Goal: Information Seeking & Learning: Learn about a topic

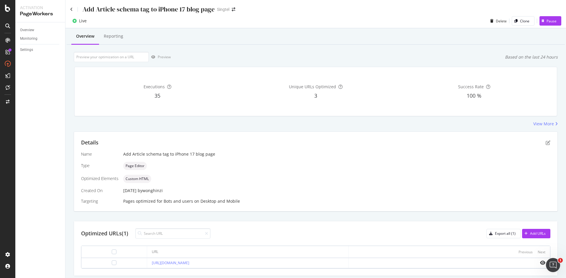
scroll to position [19, 0]
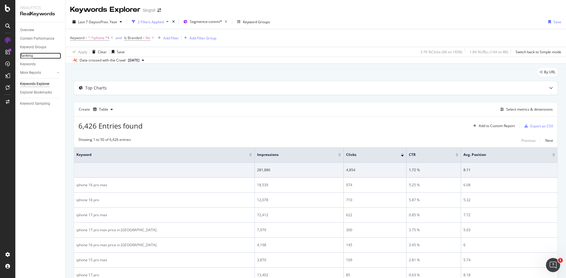
click at [31, 57] on div "Ranking" at bounding box center [26, 56] width 13 height 6
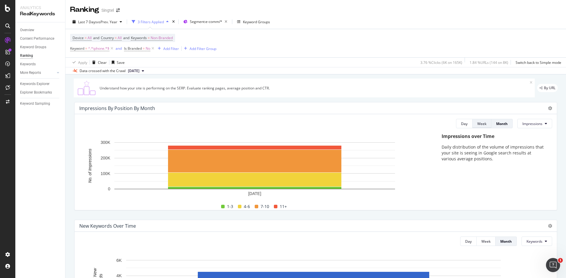
click at [477, 124] on div "Week" at bounding box center [481, 123] width 9 height 5
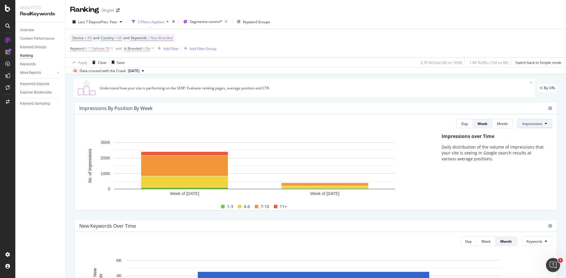
click at [538, 126] on button "Impressions" at bounding box center [534, 123] width 35 height 9
click at [535, 144] on span "Clicks" at bounding box center [529, 146] width 22 height 5
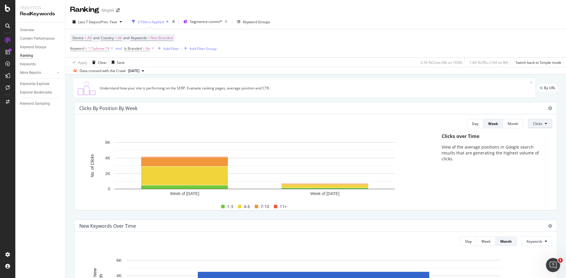
click at [543, 126] on button "Clicks" at bounding box center [540, 123] width 24 height 9
click at [543, 132] on div "Rankings" at bounding box center [540, 135] width 32 height 9
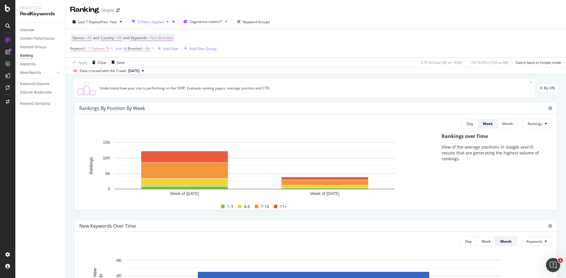
click at [38, 35] on div "Content Performance" at bounding box center [42, 38] width 45 height 9
click at [38, 32] on link "Overview" at bounding box center [40, 30] width 41 height 6
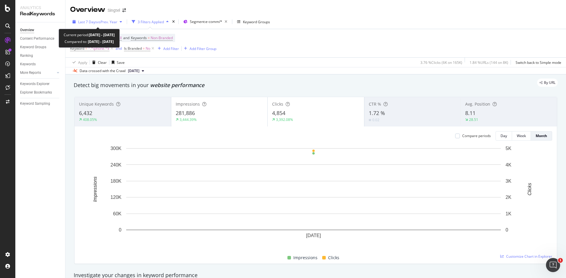
click at [119, 24] on div "Last 7 Days vs Prev. Year" at bounding box center [97, 21] width 54 height 9
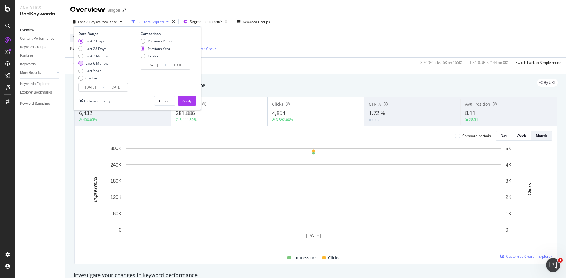
click at [103, 62] on div "Last 6 Months" at bounding box center [96, 63] width 23 height 5
type input "[DATE]"
click at [183, 101] on div "Apply" at bounding box center [186, 101] width 9 height 5
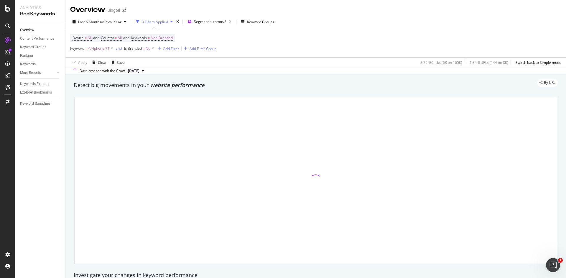
click at [173, 22] on icon "button" at bounding box center [171, 22] width 2 height 4
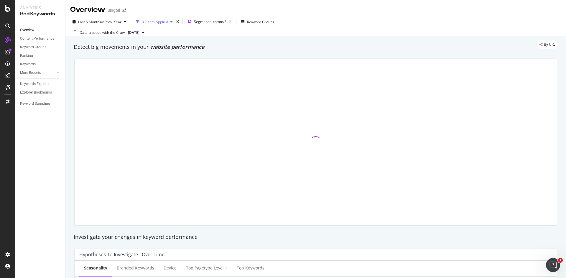
click at [173, 22] on icon "button" at bounding box center [171, 22] width 2 height 4
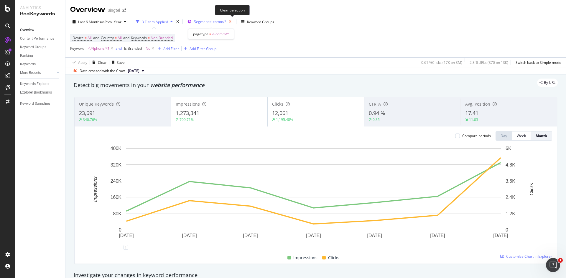
click at [233, 22] on icon "button" at bounding box center [229, 22] width 7 height 8
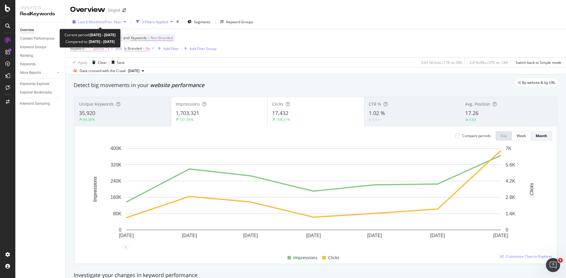
click at [119, 22] on span "vs Prev. Year" at bounding box center [111, 21] width 20 height 5
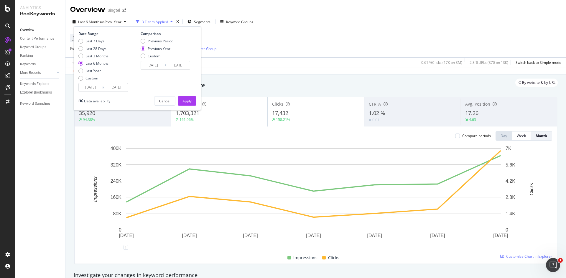
click at [160, 83] on div "Comparison Previous Period Previous Year Custom [DATE] Navigate forward to inte…" at bounding box center [164, 61] width 56 height 61
click at [161, 102] on div "Cancel" at bounding box center [164, 101] width 11 height 5
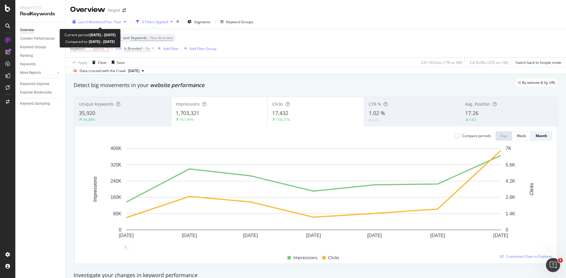
click at [118, 22] on span "vs Prev. Year" at bounding box center [111, 21] width 20 height 5
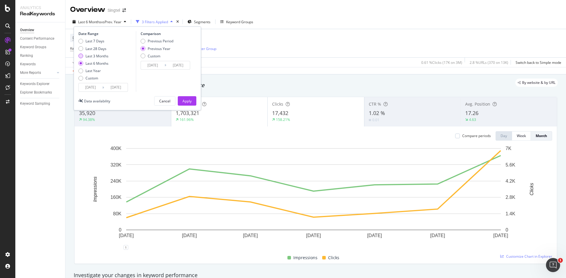
click at [106, 57] on div "Last 3 Months" at bounding box center [96, 56] width 23 height 5
type input "[DATE]"
click at [182, 101] on button "Apply" at bounding box center [187, 100] width 19 height 9
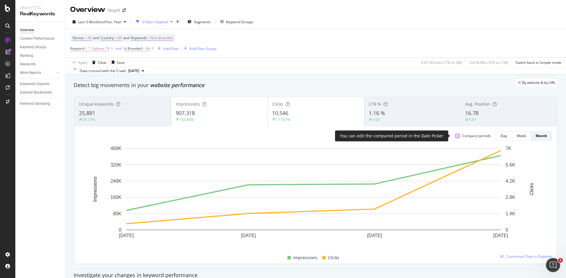
click at [455, 138] on div at bounding box center [457, 136] width 5 height 5
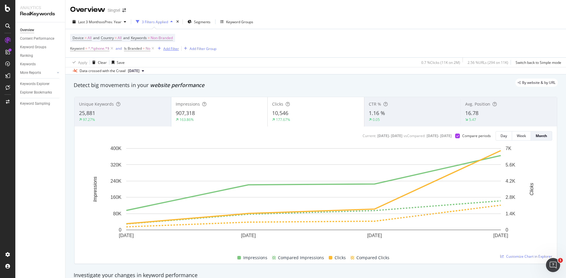
click at [113, 52] on icon at bounding box center [111, 49] width 5 height 6
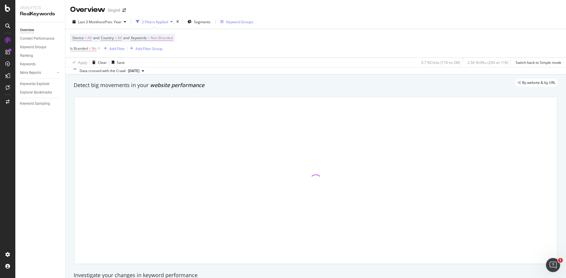
click at [238, 21] on div "Keyword Groups" at bounding box center [239, 21] width 27 height 5
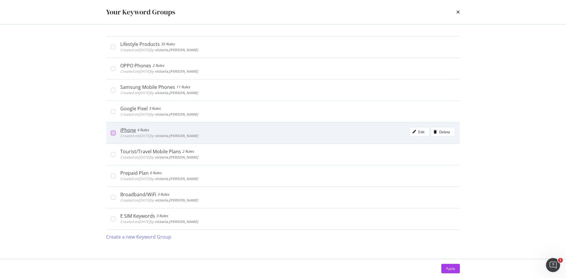
click at [113, 135] on div "modal" at bounding box center [113, 133] width 5 height 5
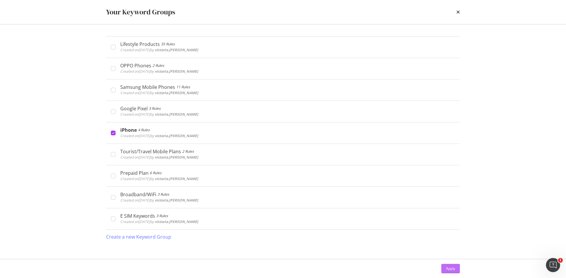
click at [448, 269] on div "Apply" at bounding box center [450, 268] width 9 height 5
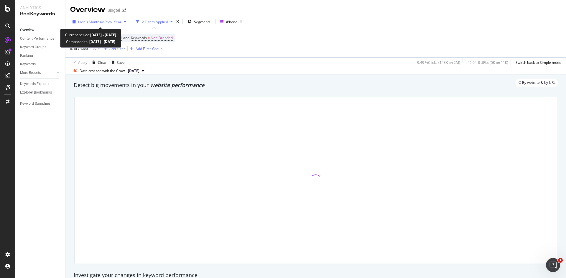
click at [110, 22] on span "vs Prev. Year" at bounding box center [111, 21] width 20 height 5
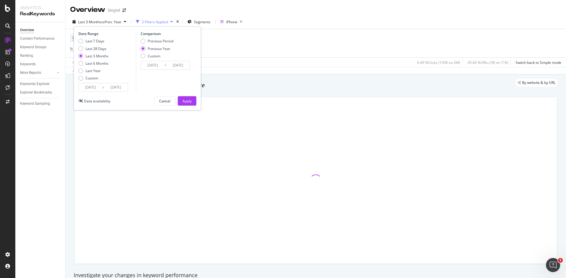
click at [93, 86] on input "[DATE]" at bounding box center [91, 87] width 24 height 8
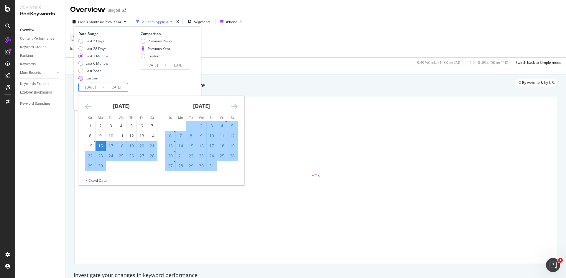
click at [93, 78] on div "Custom" at bounding box center [91, 78] width 13 height 5
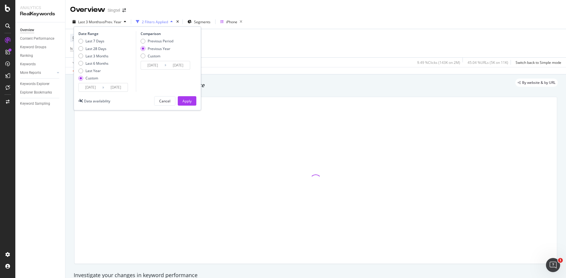
type input "[DATE]"
click at [96, 88] on input "[DATE]" at bounding box center [91, 87] width 24 height 8
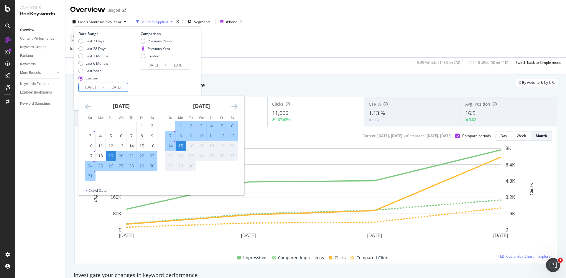
click at [179, 127] on div "1" at bounding box center [181, 126] width 10 height 6
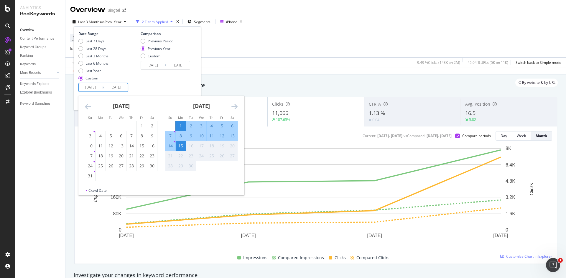
type input "[DATE]"
click at [176, 85] on div "Comparison Previous Period Previous Year Custom [DATE] Navigate forward to inte…" at bounding box center [164, 61] width 56 height 61
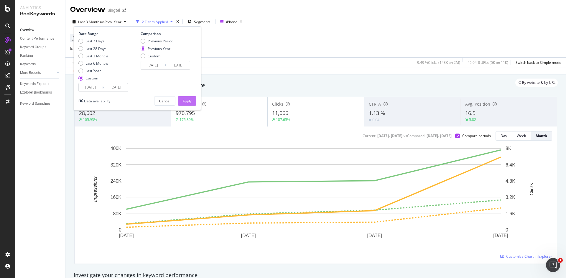
click at [184, 101] on div "Apply" at bounding box center [186, 101] width 9 height 5
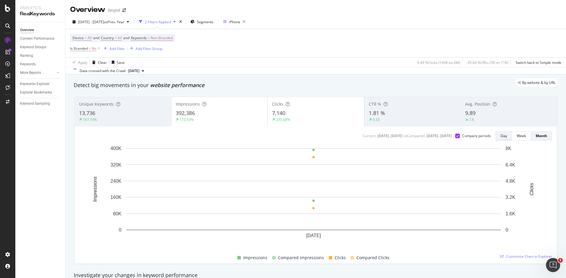
click at [503, 136] on button "Day" at bounding box center [503, 135] width 17 height 9
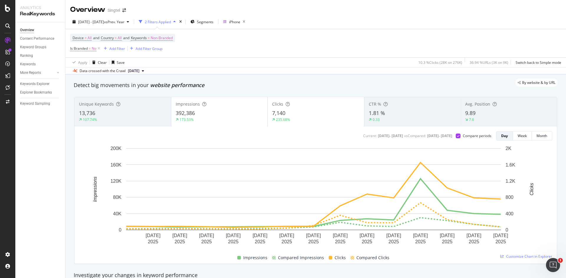
click at [62, 215] on div "Overview Content Performance Keyword Groups Ranking Keywords More Reports Count…" at bounding box center [40, 150] width 50 height 256
click at [248, 22] on icon "button" at bounding box center [243, 22] width 7 height 8
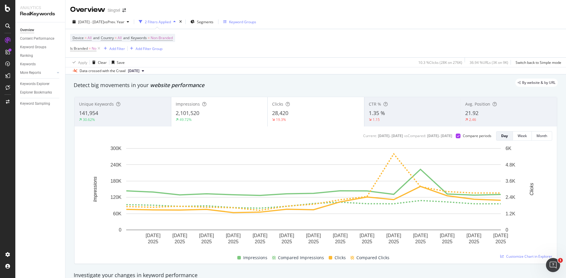
click at [256, 20] on div "Keyword Groups" at bounding box center [242, 21] width 27 height 5
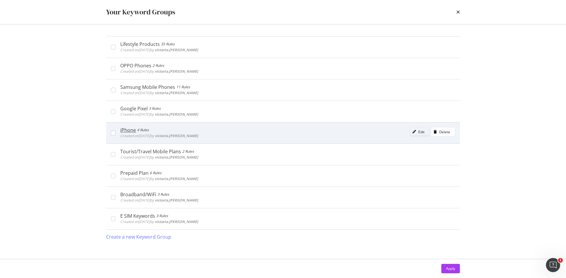
click at [418, 132] on div "Edit" at bounding box center [421, 132] width 6 height 5
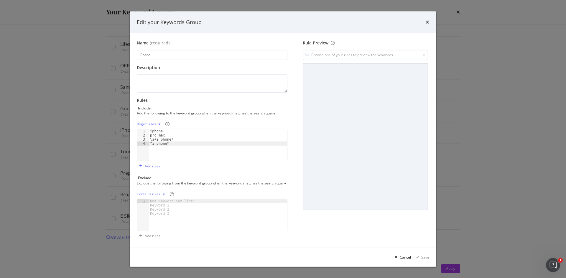
click at [426, 20] on icon "times" at bounding box center [428, 22] width 4 height 5
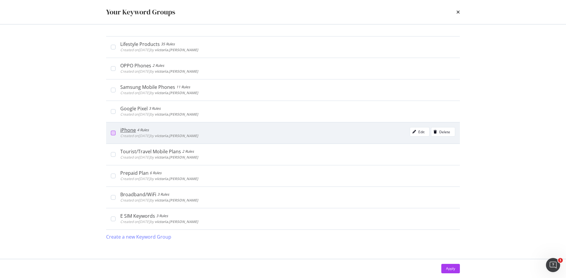
click at [113, 134] on div "modal" at bounding box center [113, 133] width 5 height 5
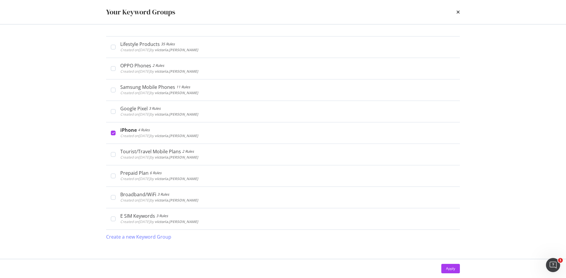
click at [459, 266] on button "Apply" at bounding box center [450, 268] width 19 height 9
click at [459, 266] on div "Unique Keywords 141,954 30.62% Impressions 2,101,520 49.72% Clicks 28,420 19.3%…" at bounding box center [316, 180] width 490 height 177
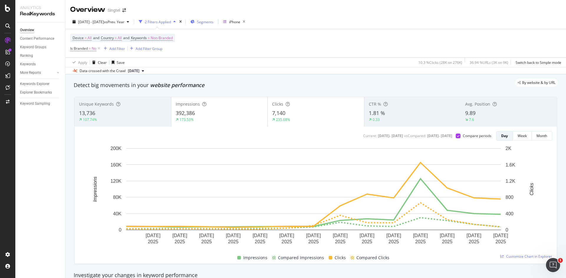
click at [213, 23] on span "Segments" at bounding box center [205, 21] width 17 height 5
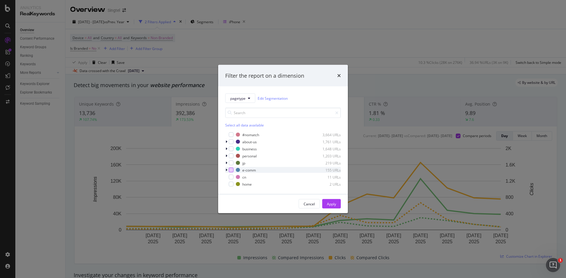
click at [230, 170] on div "modal" at bounding box center [231, 170] width 5 height 5
click at [338, 206] on button "Apply" at bounding box center [331, 203] width 19 height 9
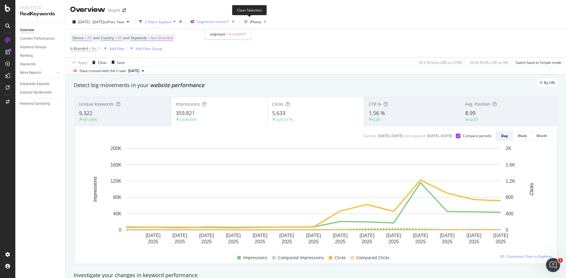
click at [237, 22] on icon "button" at bounding box center [232, 22] width 7 height 8
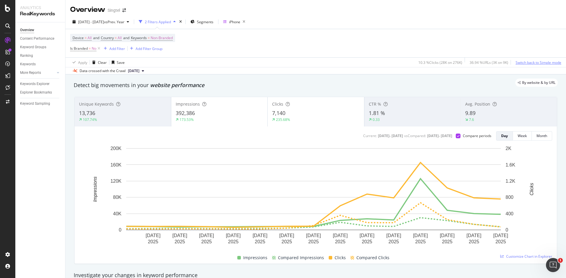
click at [539, 63] on div "Switch back to Simple mode" at bounding box center [538, 62] width 46 height 5
click at [539, 63] on div "Switch to Advanced Mode" at bounding box center [540, 62] width 42 height 5
click at [539, 63] on div "Switch back to Simple mode" at bounding box center [538, 62] width 46 height 5
click at [539, 63] on div "Switch to Advanced Mode" at bounding box center [540, 62] width 42 height 5
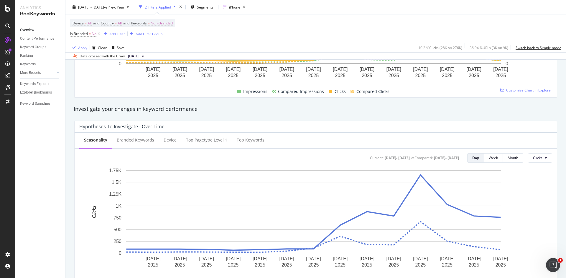
scroll to position [177, 0]
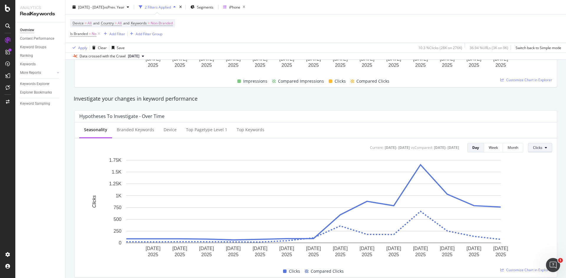
click at [537, 148] on span "Clicks" at bounding box center [537, 147] width 9 height 5
click at [535, 184] on span "Average Position" at bounding box center [543, 181] width 28 height 5
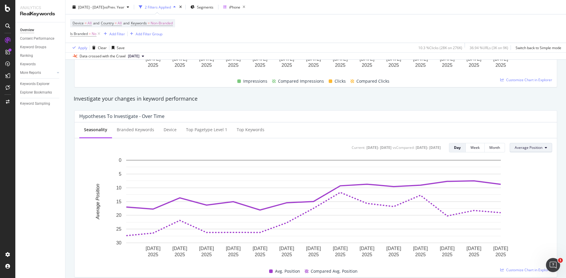
click at [526, 147] on span "Average Position" at bounding box center [529, 147] width 28 height 5
click at [533, 192] on span "CTR" at bounding box center [524, 192] width 28 height 5
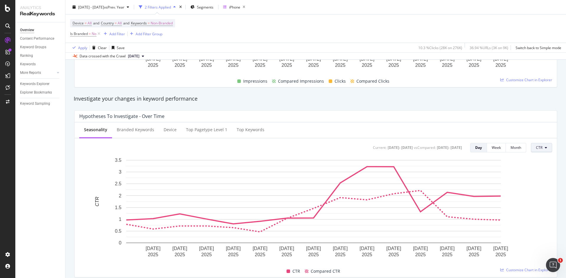
click at [539, 145] on button "CTR" at bounding box center [541, 147] width 21 height 9
click at [543, 159] on span "Clicks" at bounding box center [546, 159] width 28 height 5
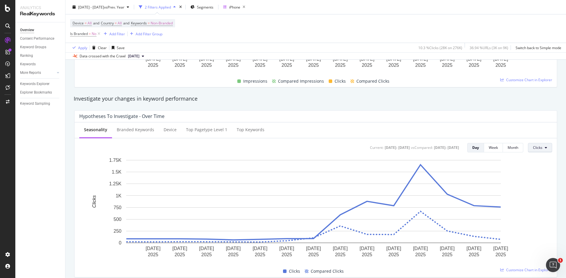
click at [545, 147] on icon at bounding box center [546, 148] width 2 height 4
click at [544, 169] on span "Impressions" at bounding box center [543, 170] width 28 height 5
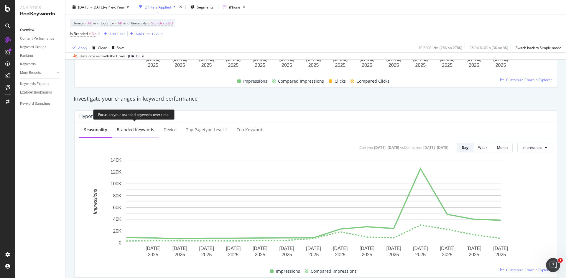
click at [120, 130] on div "Branded Keywords" at bounding box center [135, 130] width 37 height 6
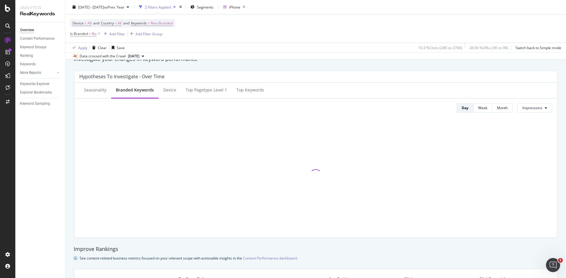
scroll to position [206, 0]
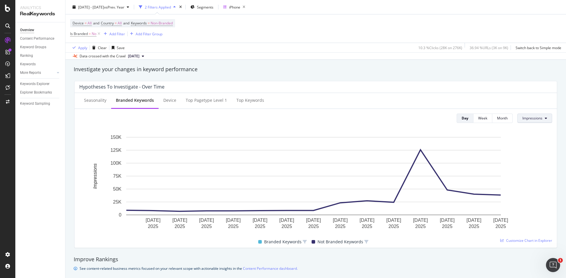
click at [527, 119] on span "Impressions" at bounding box center [532, 118] width 20 height 5
click at [535, 128] on span "Clicks" at bounding box center [532, 130] width 28 height 5
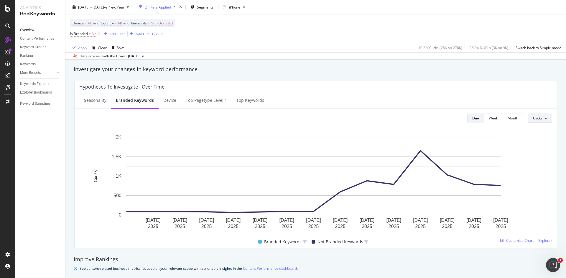
click at [536, 116] on span "Clicks" at bounding box center [537, 118] width 9 height 5
click at [537, 155] on div "Average Position" at bounding box center [542, 152] width 37 height 9
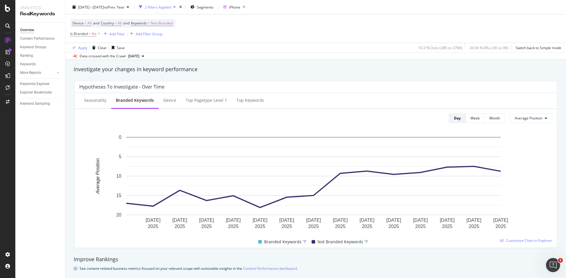
click at [536, 113] on div "Seasonality Branded Keywords Device Top pagetype Level 1 Top Keywords Day Week …" at bounding box center [315, 110] width 473 height 25
click at [536, 119] on span "Average Position" at bounding box center [529, 118] width 28 height 5
click at [527, 163] on span "CTR" at bounding box center [524, 162] width 28 height 5
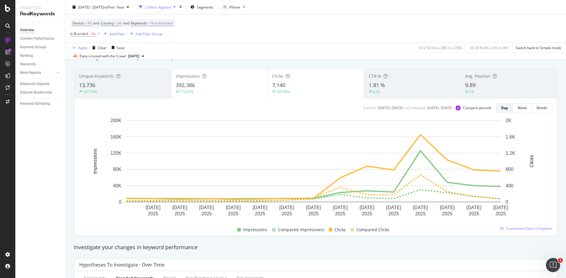
scroll to position [0, 0]
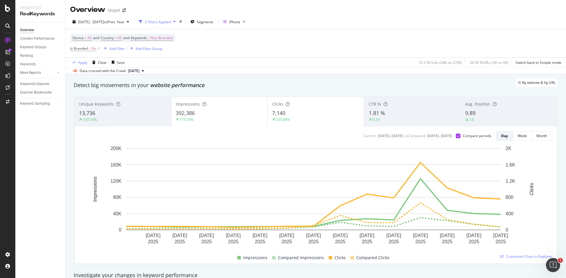
click at [148, 116] on div "13,736" at bounding box center [123, 114] width 88 height 8
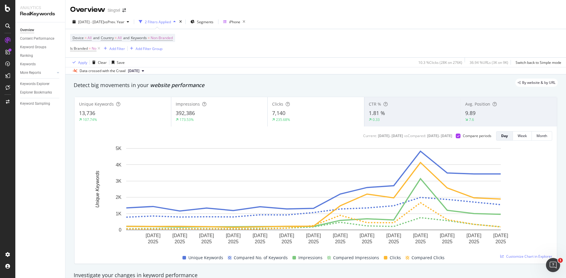
click at [153, 115] on div "13,736" at bounding box center [123, 114] width 88 height 8
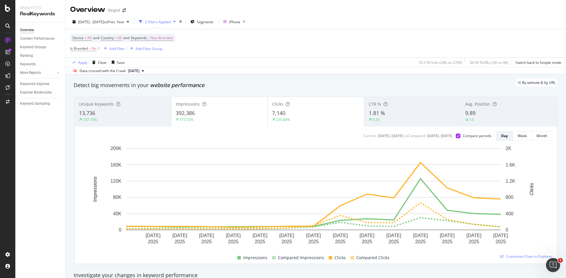
click at [235, 112] on div "392,386" at bounding box center [220, 114] width 88 height 8
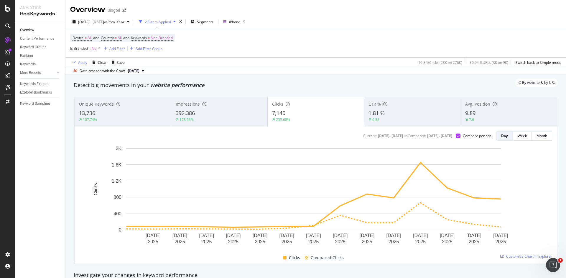
click at [514, 110] on div "9.89" at bounding box center [508, 114] width 87 height 8
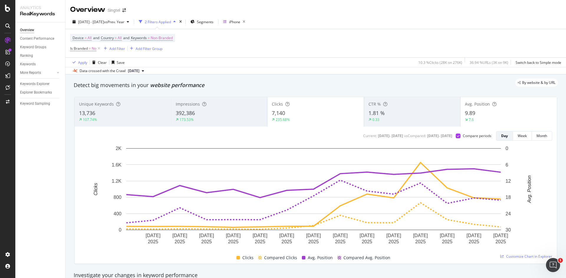
click at [353, 111] on div "7,140" at bounding box center [316, 114] width 88 height 8
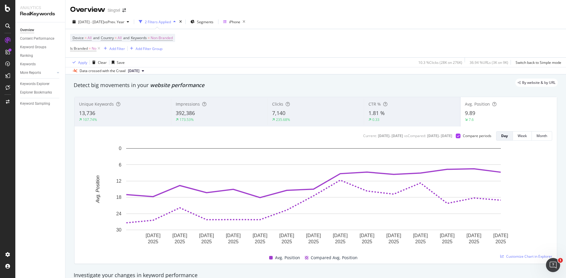
click at [231, 100] on div "Impressions 392,386 173.53%" at bounding box center [219, 112] width 96 height 27
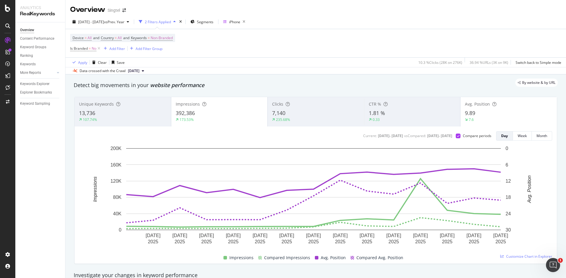
click at [290, 109] on div "Clicks 7,140 235.68%" at bounding box center [316, 112] width 96 height 27
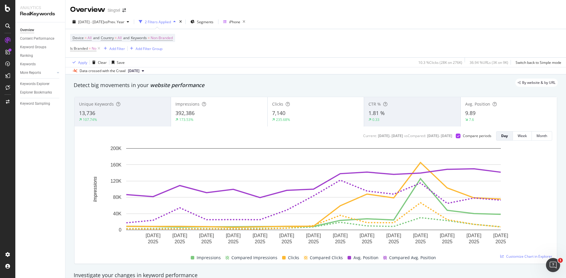
click at [520, 105] on div "Avg. Position" at bounding box center [508, 104] width 87 height 6
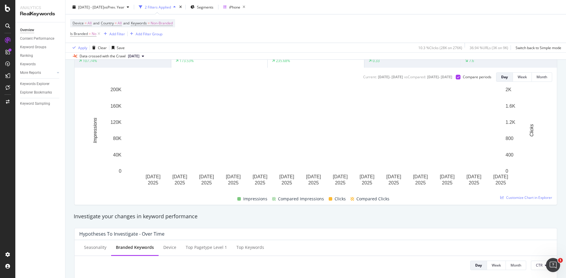
scroll to position [29, 0]
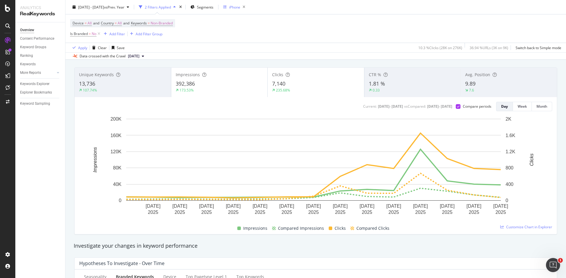
click at [240, 7] on div "iPhone" at bounding box center [234, 6] width 11 height 5
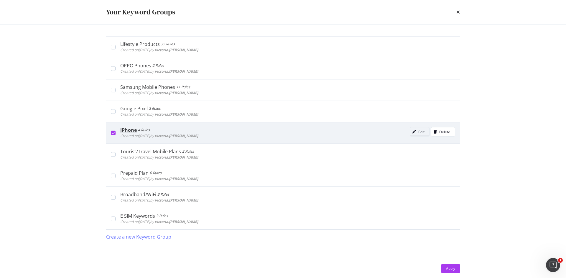
click at [422, 134] on div "Edit" at bounding box center [421, 132] width 6 height 5
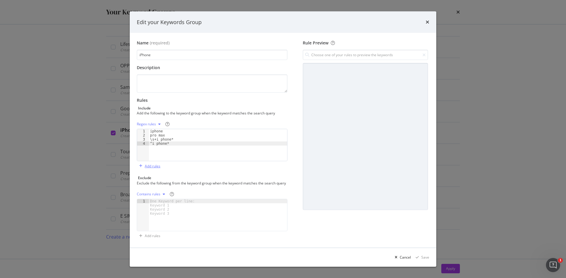
click at [156, 166] on div "Add rules" at bounding box center [153, 166] width 16 height 5
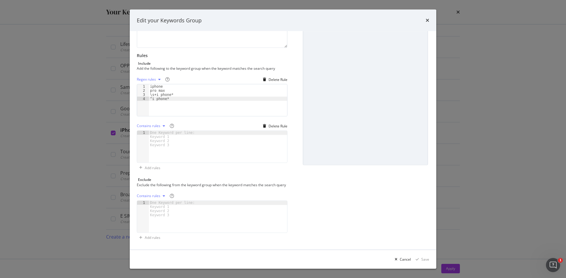
scroll to position [0, 0]
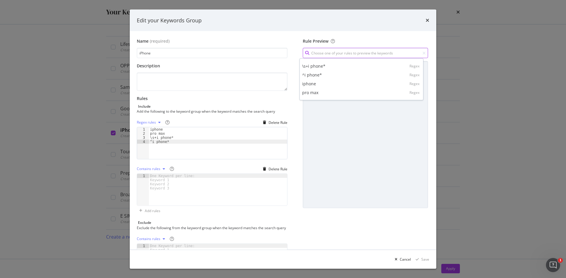
click at [332, 56] on input "modal" at bounding box center [365, 53] width 125 height 10
paste input "\b(?=.*\biphone\b)(?=.*\[PERSON_NAME]\b).*\b"
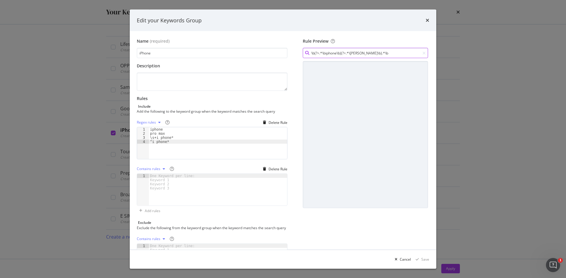
type input "\b(?=.*\biphone\b)(?=.*\[PERSON_NAME]\b).*\b"
click at [350, 89] on div "modal" at bounding box center [365, 134] width 125 height 147
click at [295, 131] on div "Name (required) iPhone Description Rules Include Add the following to the keywo…" at bounding box center [283, 162] width 292 height 248
click at [385, 221] on div "Rule Preview \b(?=.*\biphone\b)(?=.*\[PERSON_NAME]\b).*\b" at bounding box center [365, 162] width 128 height 248
drag, startPoint x: 379, startPoint y: 53, endPoint x: 217, endPoint y: 40, distance: 162.3
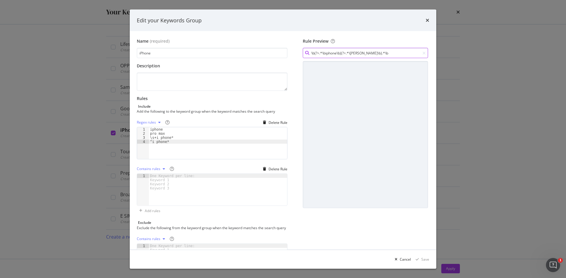
click at [217, 40] on div "Name (required) iPhone Description Rules Include Add the following to the keywo…" at bounding box center [283, 162] width 292 height 248
click at [311, 225] on div "Rule Preview" at bounding box center [365, 162] width 128 height 248
click at [309, 223] on div "Rule Preview" at bounding box center [365, 162] width 128 height 248
click at [403, 261] on div "Cancel" at bounding box center [405, 259] width 11 height 5
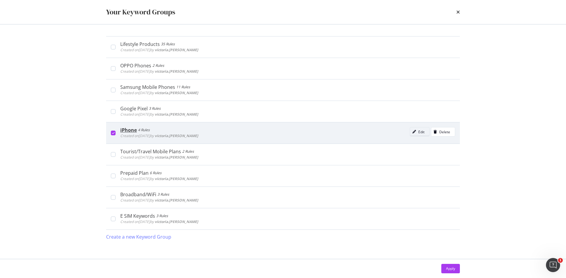
click at [426, 131] on button "Edit" at bounding box center [420, 131] width 20 height 9
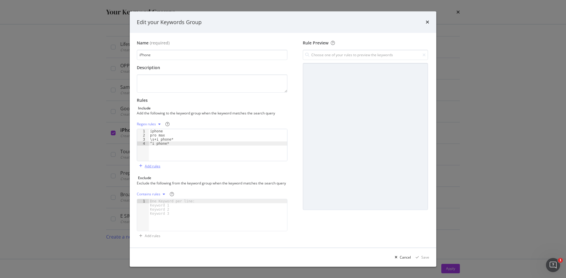
click at [151, 165] on div "Add rules" at bounding box center [153, 166] width 16 height 5
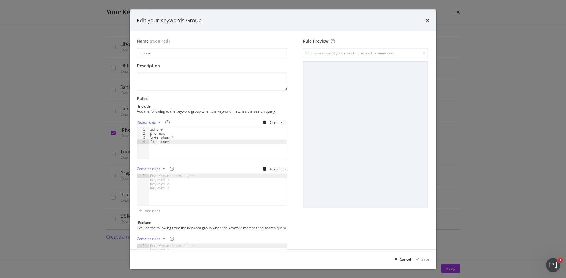
type textarea "^i phone*"
click at [155, 154] on div "iphone pro max \s+i phone* ^i phone*" at bounding box center [218, 148] width 138 height 40
click at [155, 153] on div "iphone pro max \s+i phone* ^i phone*" at bounding box center [218, 148] width 138 height 40
click at [169, 151] on div "iphone pro max \s+i phone* ^i phone*" at bounding box center [218, 144] width 138 height 32
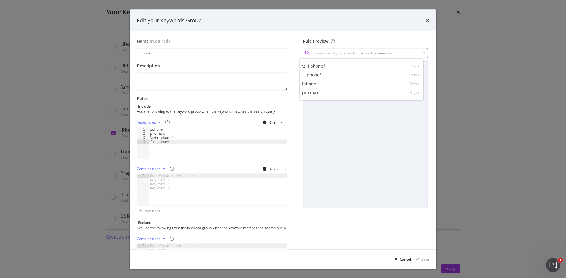
click at [323, 53] on input "modal" at bounding box center [365, 53] width 125 height 10
paste input "\b(?=.*\biphone\b)(?=.*\[PERSON_NAME]\b).*\b"
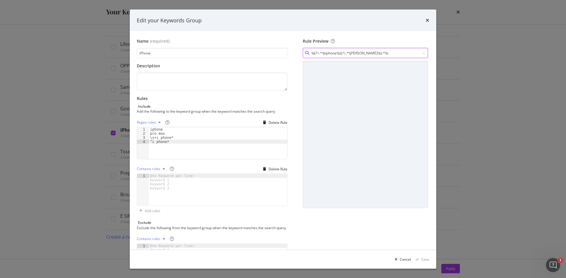
type input "\b(?=.*\biphone\b)(?=.*\[PERSON_NAME]\b).*\b"
click at [385, 131] on div "modal" at bounding box center [365, 134] width 125 height 147
click at [305, 52] on icon "modal" at bounding box center [307, 53] width 4 height 4
click at [367, 53] on input "\b(?=.*\biphone\b)(?=.*\[PERSON_NAME]\b).*\b" at bounding box center [365, 53] width 125 height 10
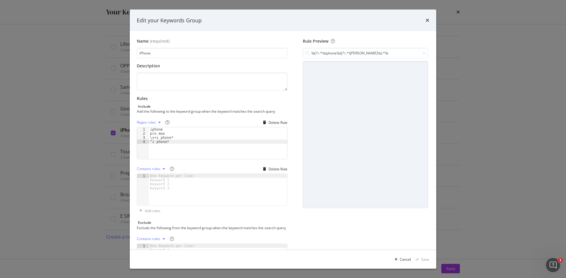
click at [303, 53] on div "modal" at bounding box center [307, 53] width 9 height 5
drag, startPoint x: 374, startPoint y: 54, endPoint x: 246, endPoint y: 52, distance: 127.6
click at [246, 52] on div "Name (required) iPhone Description Rules Include Add the following to the keywo…" at bounding box center [283, 162] width 292 height 248
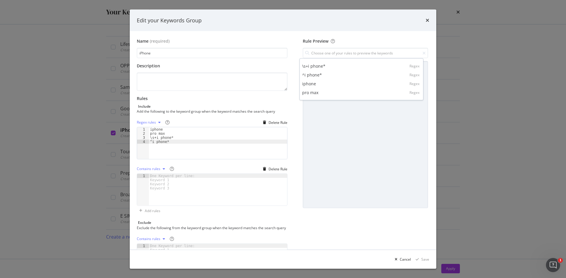
click at [304, 245] on div "Rule Preview \s+i phone* Regex ^i phone* Regex iphone Regex pro max Regex" at bounding box center [365, 162] width 128 height 248
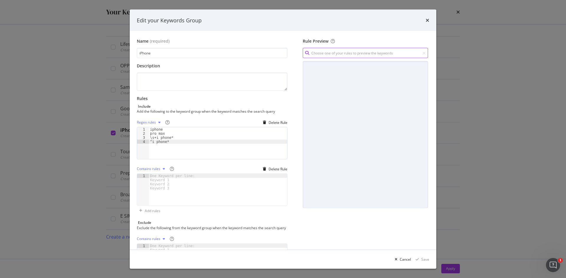
click at [389, 56] on input "modal" at bounding box center [365, 53] width 125 height 10
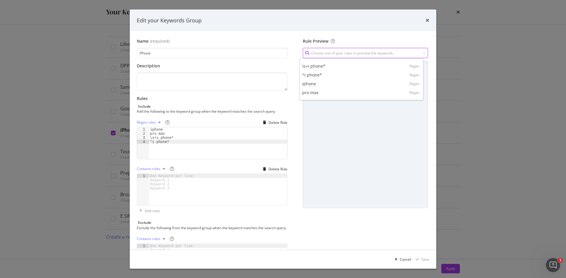
paste input "biphone\s+air"
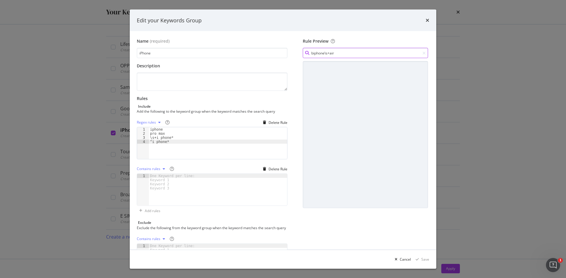
click at [322, 53] on input "biphone\s+air" at bounding box center [365, 53] width 125 height 10
drag, startPoint x: 370, startPoint y: 55, endPoint x: 244, endPoint y: 50, distance: 125.6
click at [244, 50] on div "Name (required) iPhone Description Rules Include Add the following to the keywo…" at bounding box center [283, 162] width 292 height 248
paste input "(?i)\biphone\s+air\b"
type input "(?i)\biphone\s+air\b"
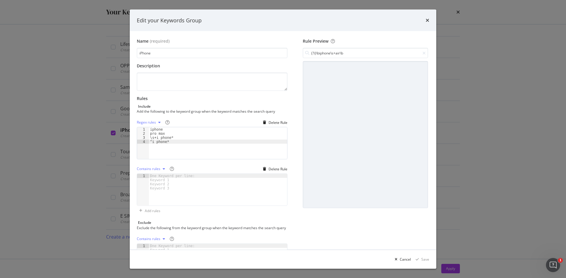
drag, startPoint x: 339, startPoint y: 100, endPoint x: 339, endPoint y: 105, distance: 4.4
click at [339, 104] on div "modal" at bounding box center [365, 134] width 125 height 147
drag, startPoint x: 353, startPoint y: 52, endPoint x: 237, endPoint y: 52, distance: 116.4
click at [237, 52] on div "Name (required) iPhone Description Rules Include Add the following to the keywo…" at bounding box center [283, 162] width 292 height 248
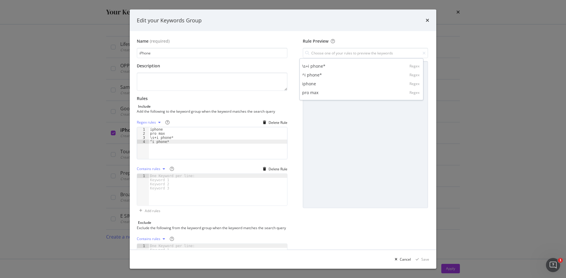
click at [264, 39] on div "Name (required)" at bounding box center [212, 41] width 151 height 6
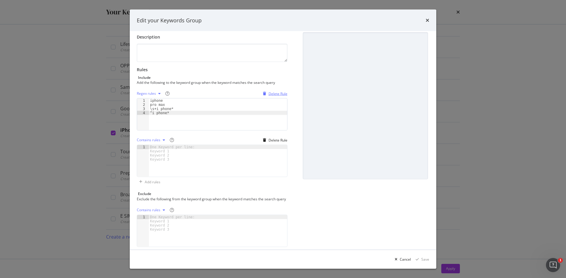
scroll to position [48, 0]
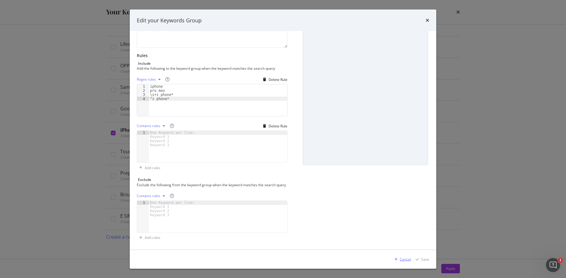
click at [409, 261] on div "Cancel" at bounding box center [405, 259] width 11 height 5
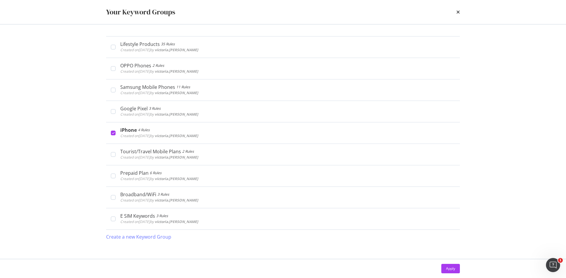
click at [438, 270] on div "Apply" at bounding box center [283, 268] width 354 height 9
click at [442, 270] on button "Apply" at bounding box center [450, 268] width 19 height 9
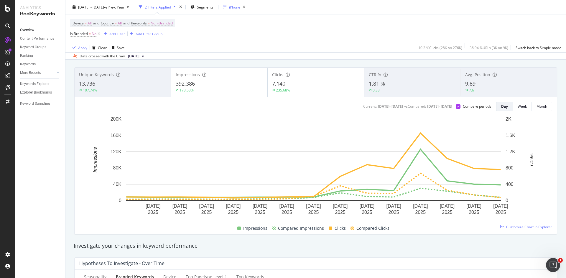
click at [240, 9] on div "iPhone" at bounding box center [234, 6] width 11 height 5
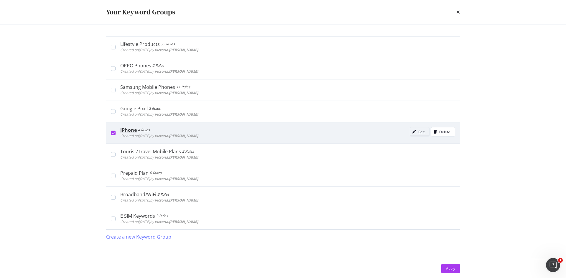
click at [421, 134] on div "Edit" at bounding box center [421, 132] width 6 height 5
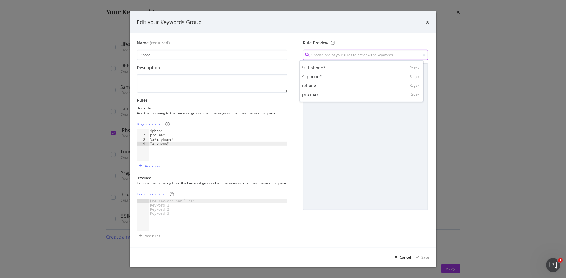
click at [328, 55] on input "modal" at bounding box center [365, 55] width 125 height 10
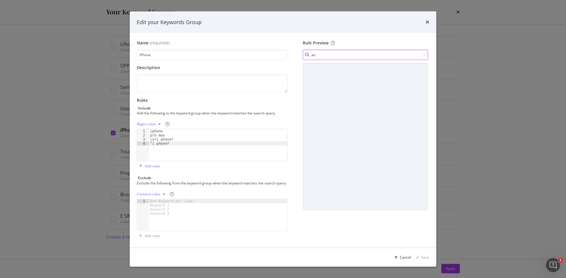
type input "air"
click at [306, 53] on div "modal" at bounding box center [307, 55] width 9 height 5
click at [155, 164] on div "Add rules" at bounding box center [153, 166] width 16 height 5
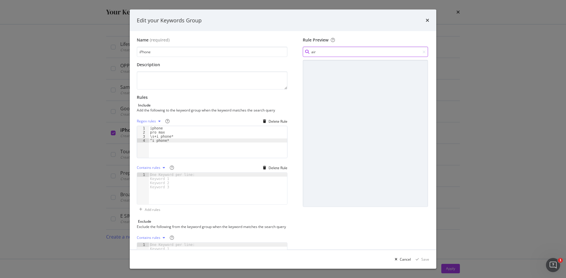
click at [329, 53] on input "air" at bounding box center [365, 52] width 125 height 10
type textarea "^i phone*"
click at [211, 142] on div "iphone pro max \s+i phone* ^i phone*" at bounding box center [218, 146] width 138 height 40
click at [212, 140] on div "iphone pro max \s+i phone* ^i phone*" at bounding box center [218, 146] width 138 height 40
type textarea "air"
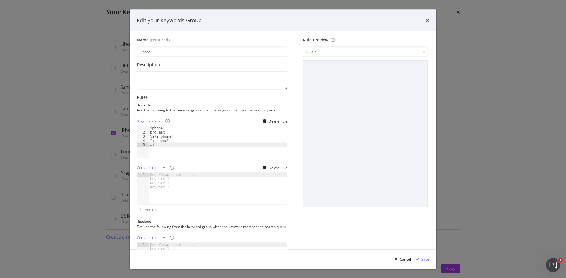
click at [309, 227] on div "Rule Preview air" at bounding box center [365, 161] width 128 height 248
drag, startPoint x: 320, startPoint y: 52, endPoint x: 281, endPoint y: 53, distance: 38.9
click at [281, 53] on div "Name (required) iPhone Description Rules Include Add the following to the keywo…" at bounding box center [283, 161] width 292 height 248
click at [316, 228] on div "Rule Preview" at bounding box center [365, 161] width 128 height 248
click at [427, 260] on div "Save" at bounding box center [425, 259] width 8 height 5
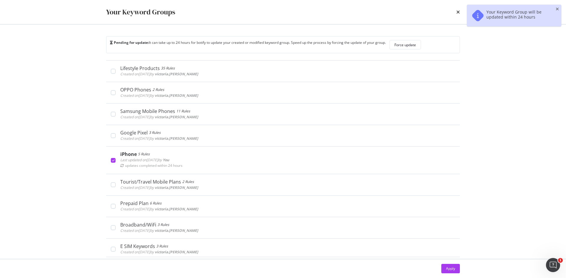
click at [443, 265] on button "Apply" at bounding box center [450, 268] width 19 height 9
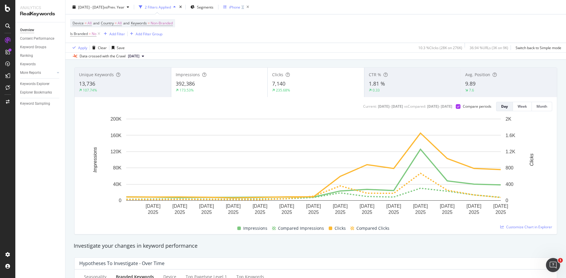
click at [240, 9] on div "iPhone" at bounding box center [234, 6] width 11 height 5
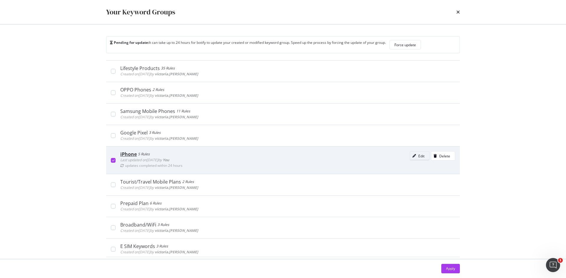
click at [417, 157] on button "Edit" at bounding box center [420, 155] width 20 height 9
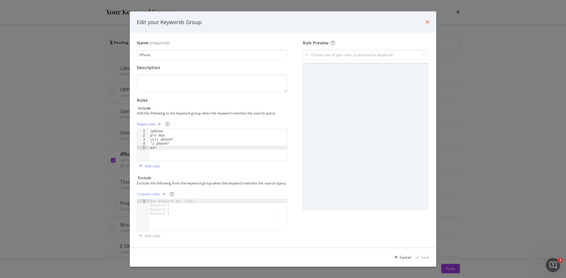
click at [426, 22] on icon "times" at bounding box center [428, 22] width 4 height 5
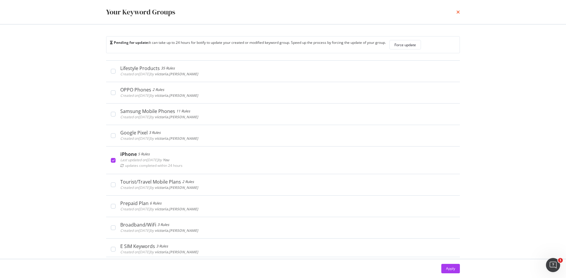
click at [458, 11] on icon "times" at bounding box center [458, 12] width 4 height 5
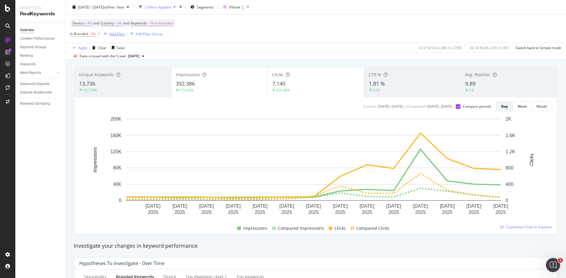
click at [117, 32] on div "Add Filter" at bounding box center [117, 33] width 16 height 5
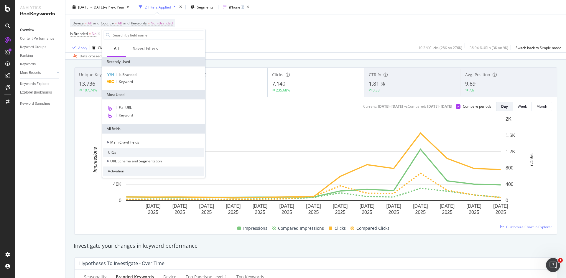
click at [219, 26] on div "Device = All and Country = All and Keywords = Non-Branded Is Branded = No Add F…" at bounding box center [315, 28] width 491 height 28
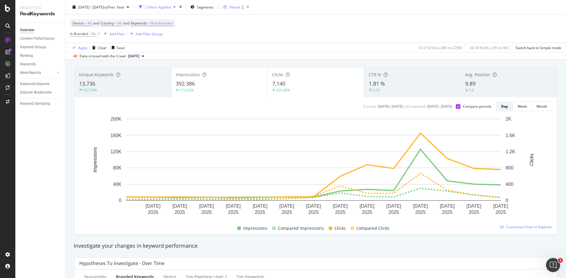
click at [240, 8] on div "iPhone" at bounding box center [234, 6] width 11 height 5
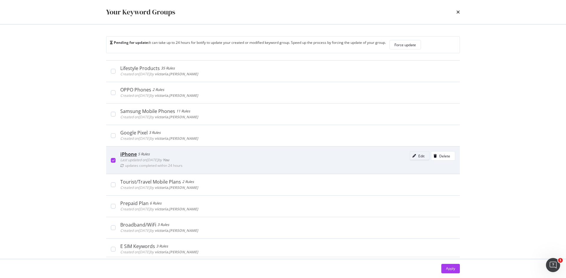
click at [418, 155] on div "Edit" at bounding box center [421, 156] width 6 height 5
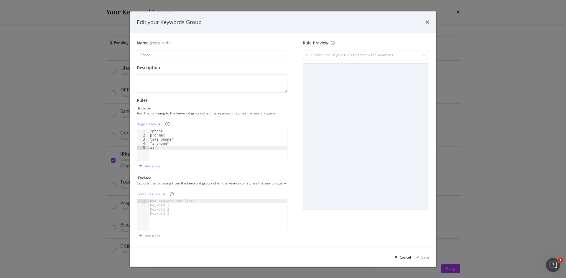
scroll to position [0, 0]
click at [400, 260] on div "Cancel" at bounding box center [405, 257] width 11 height 5
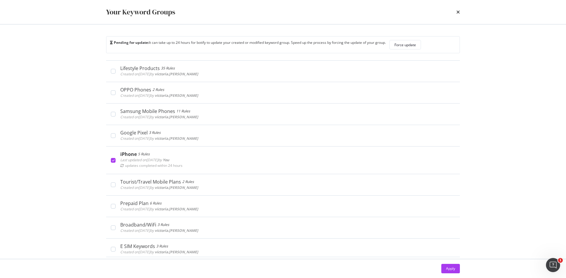
click at [511, 177] on div "Your Keyword Groups Pending for update: It can take up to 24 hours for botify t…" at bounding box center [283, 139] width 566 height 278
